Goal: Information Seeking & Learning: Find specific fact

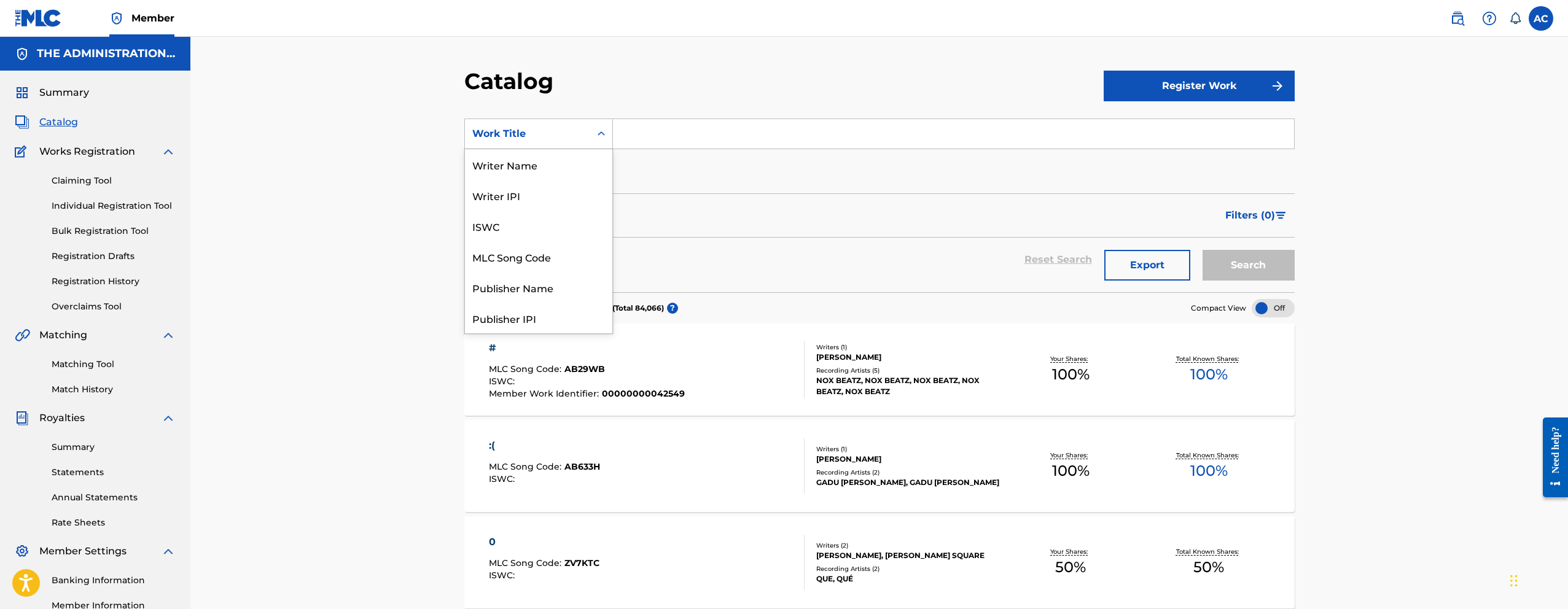
click at [586, 142] on div "Work Title" at bounding box center [527, 134] width 126 height 23
click at [535, 205] on div "MLC Song Code" at bounding box center [538, 200] width 148 height 31
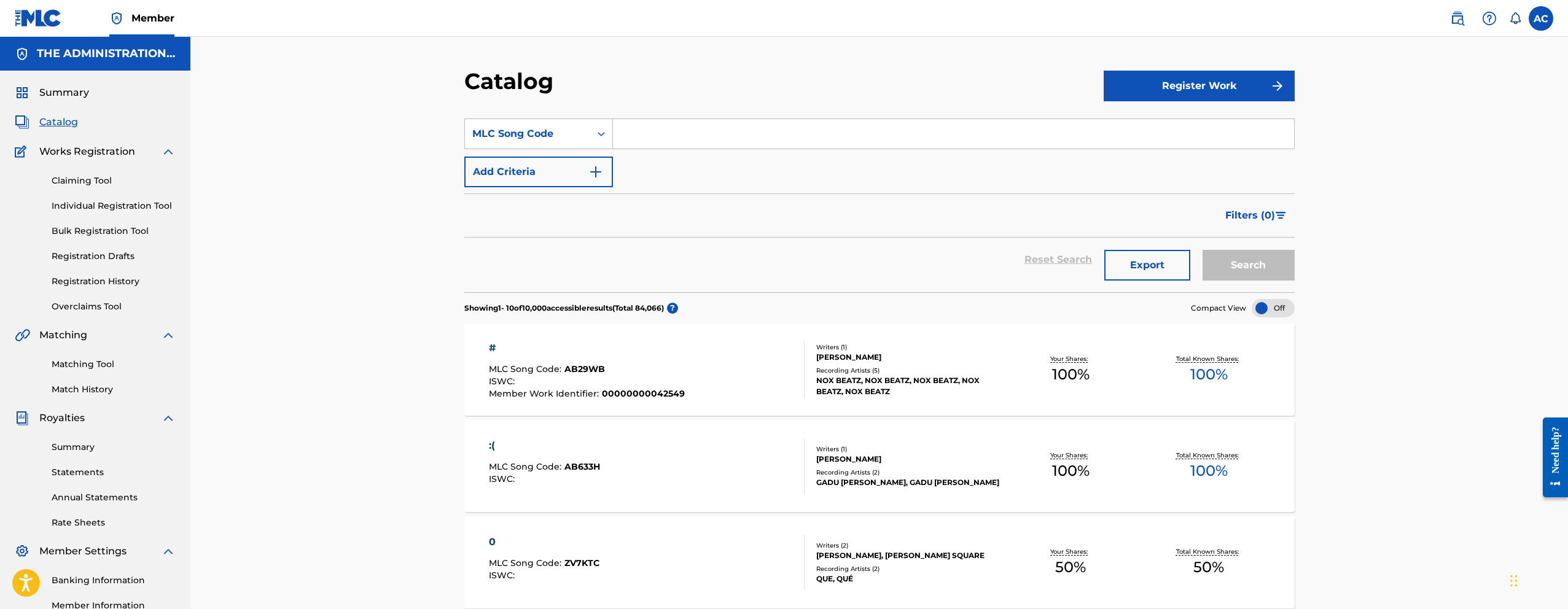
click at [636, 140] on input "Search Form" at bounding box center [954, 134] width 681 height 30
paste input "HV832S"
type input "HV832S"
click at [1203, 250] on button "Search" at bounding box center [1249, 265] width 92 height 31
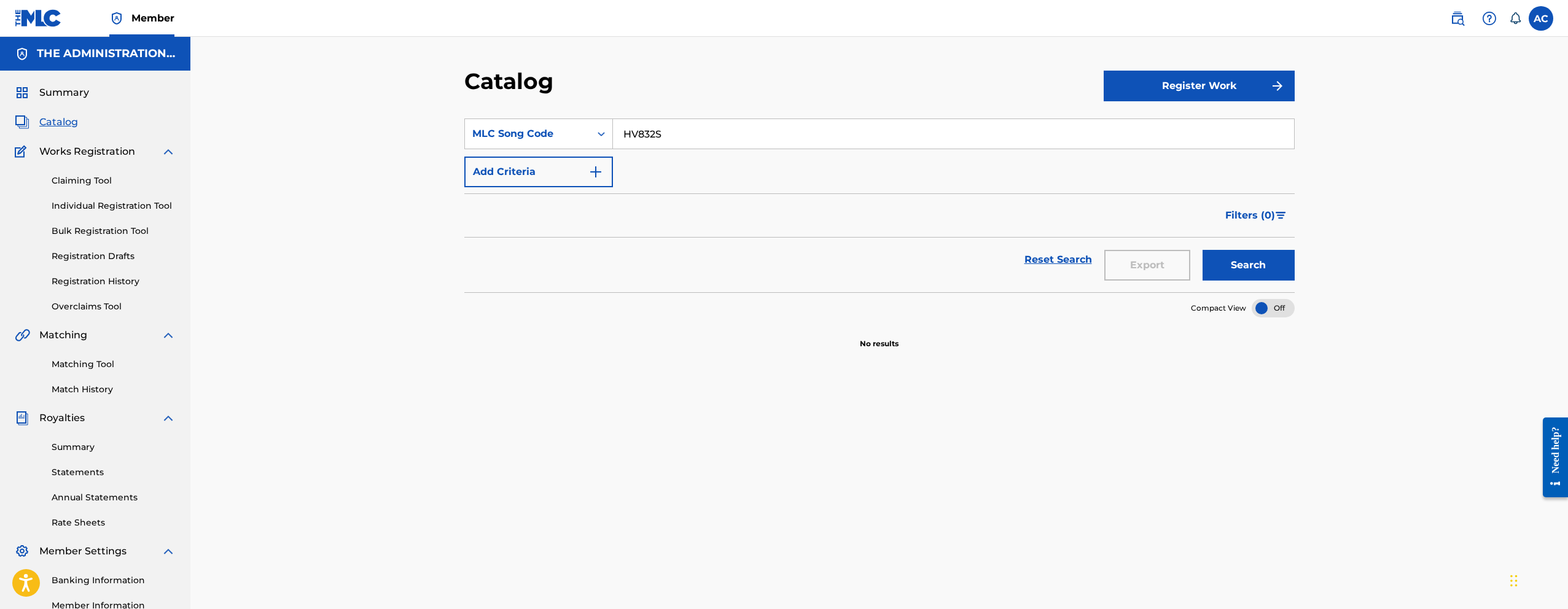
click at [1463, 21] on img at bounding box center [1457, 18] width 14 height 14
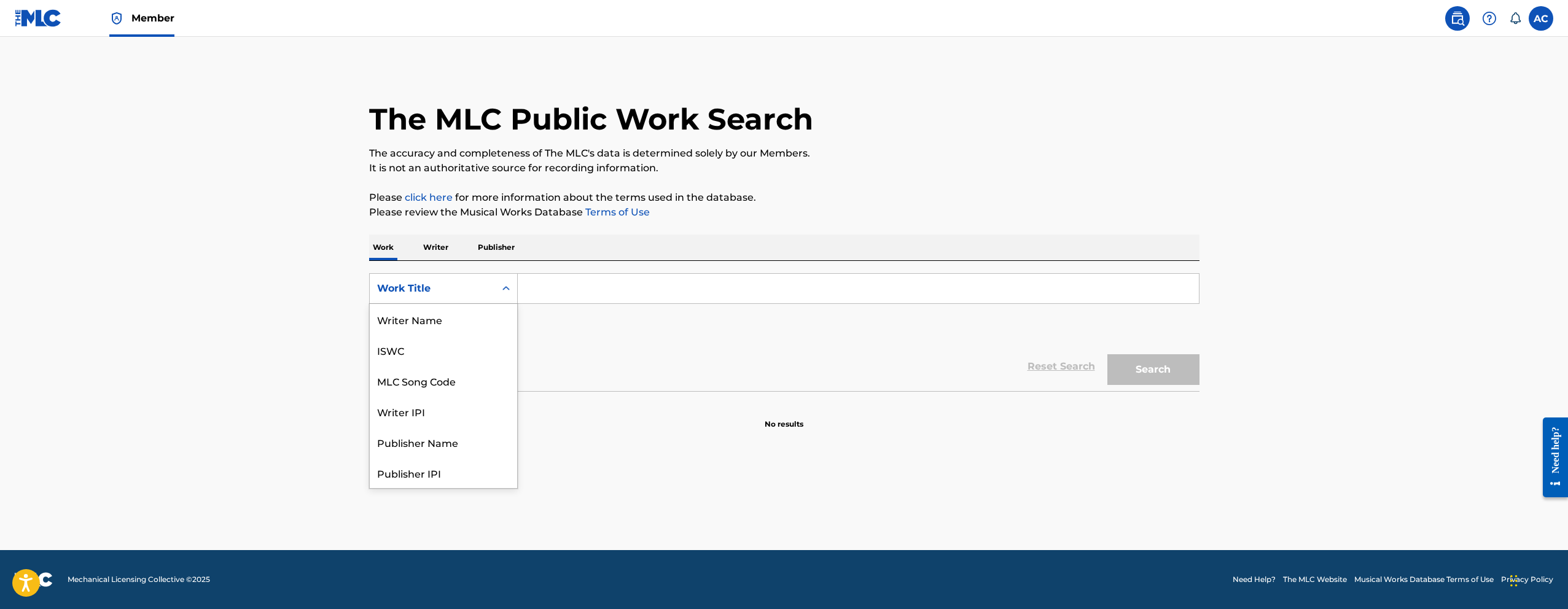
click at [504, 295] on div "Search Form" at bounding box center [506, 288] width 22 height 22
click at [478, 321] on div "MLC Song Code" at bounding box center [443, 319] width 148 height 31
click at [662, 277] on input "Search Form" at bounding box center [858, 288] width 681 height 30
paste input "HV832S"
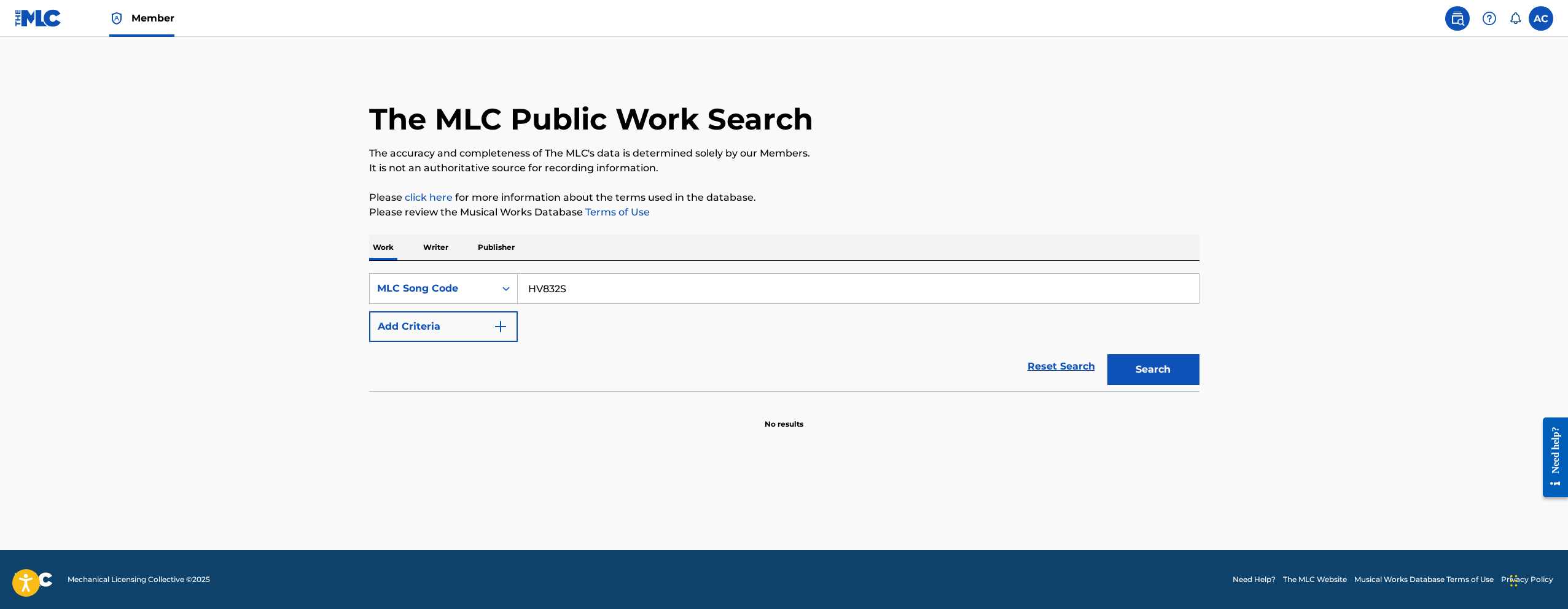
type input "HV832S"
click at [1107, 354] on button "Search" at bounding box center [1153, 369] width 92 height 31
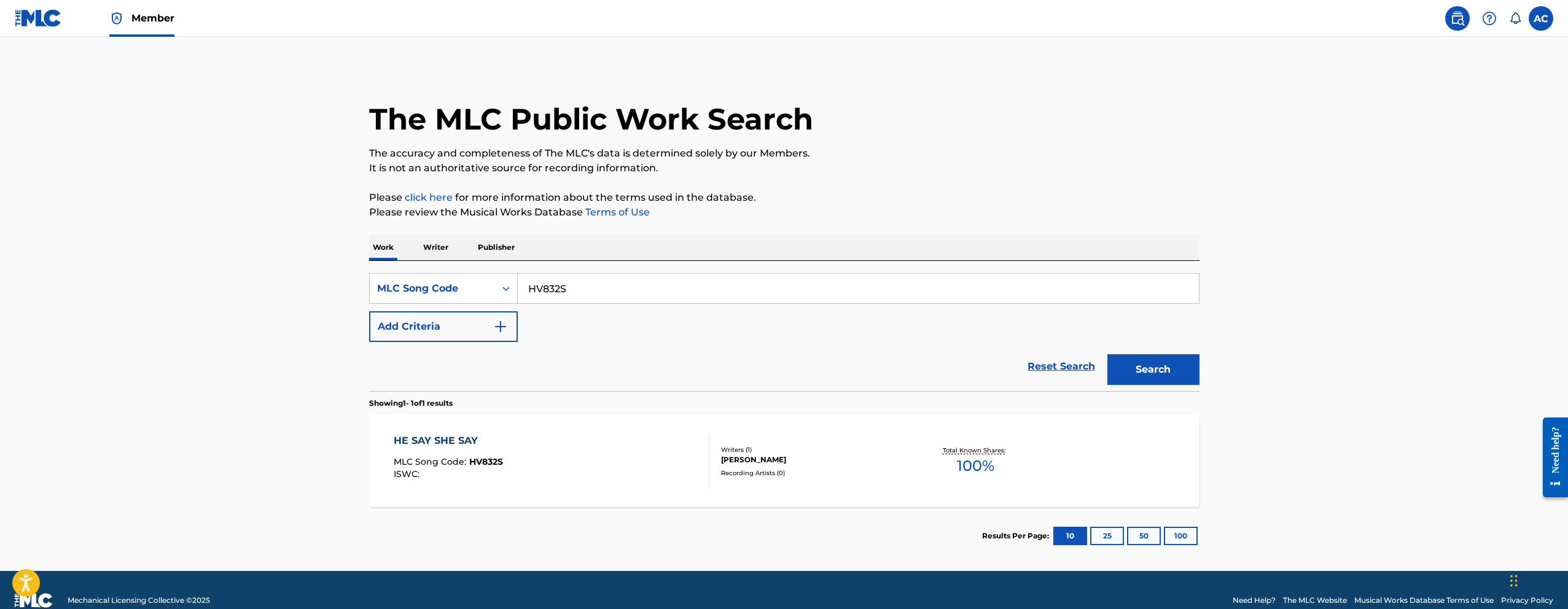
click at [634, 499] on div "HE SAY SHE SAY MLC Song Code : HV832S ISWC : Writers ( 1 ) [PERSON_NAME] Record…" at bounding box center [785, 461] width 831 height 92
